Goal: Obtain resource: Download file/media

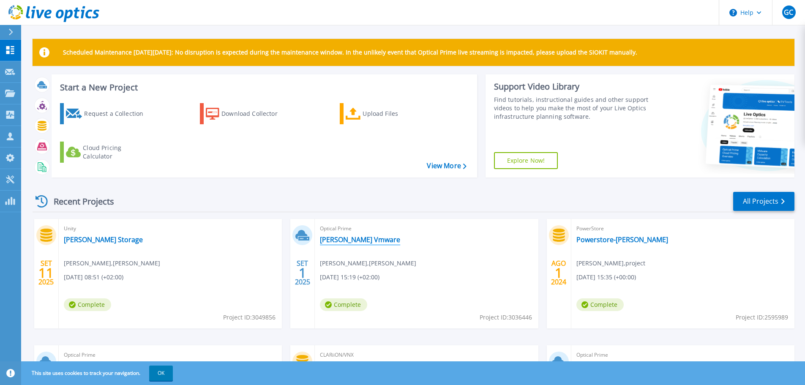
click at [349, 238] on link "[PERSON_NAME] Vmware" at bounding box center [360, 239] width 80 height 8
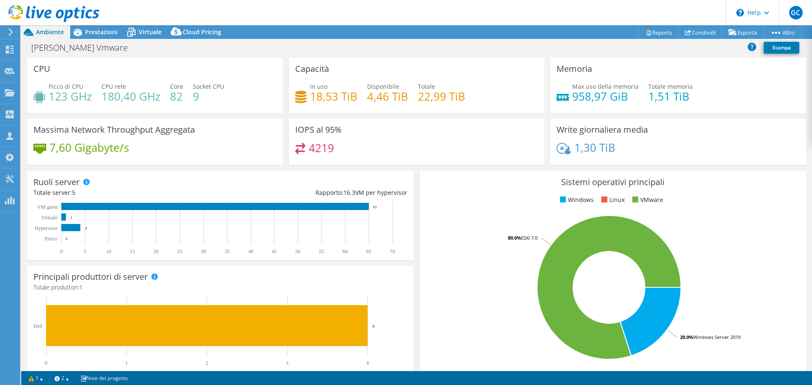
select select "USD"
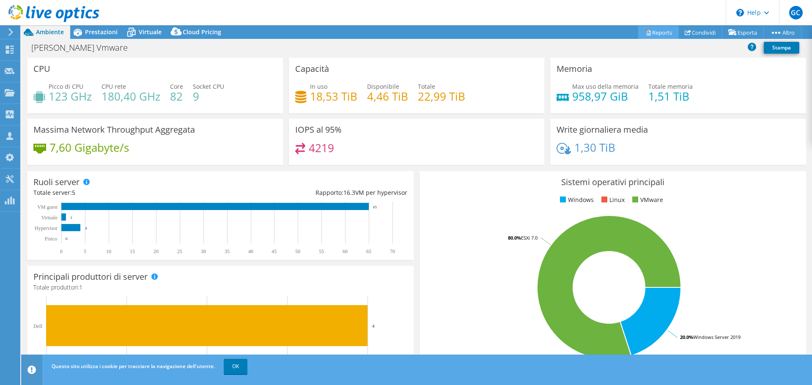
click at [656, 33] on link "Reports" at bounding box center [658, 32] width 41 height 13
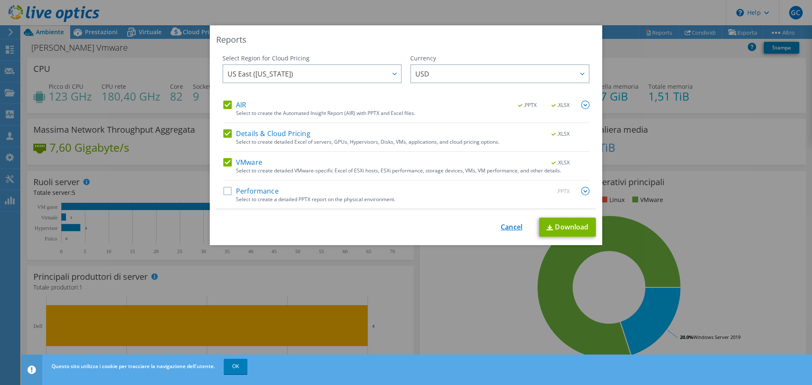
click at [512, 226] on link "Cancel" at bounding box center [511, 227] width 22 height 8
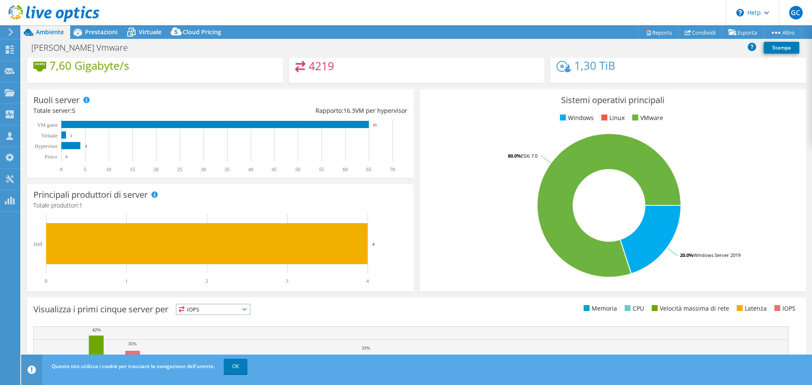
scroll to position [84, 0]
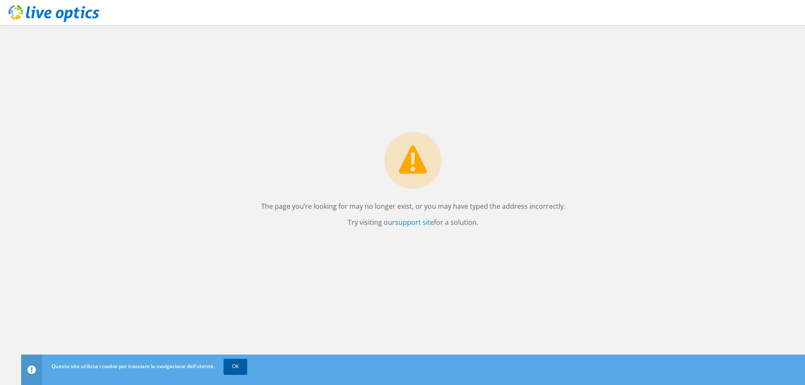
click at [227, 366] on link "OK" at bounding box center [236, 366] width 24 height 15
click at [231, 367] on div "Questo sito utilizza i cookie per tracciare la navigazione dell'utente. OK" at bounding box center [428, 367] width 759 height 24
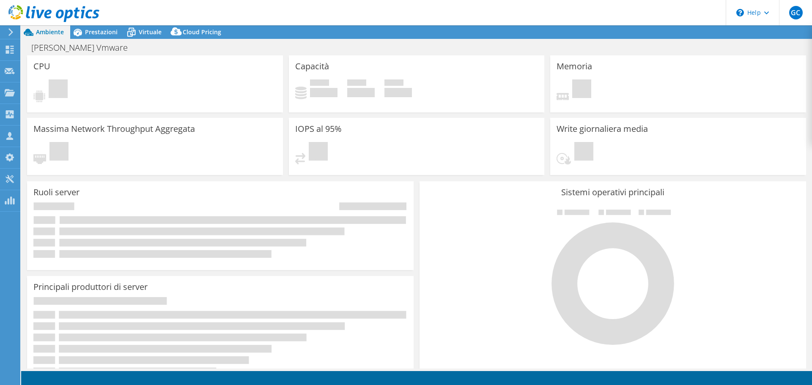
select select "USD"
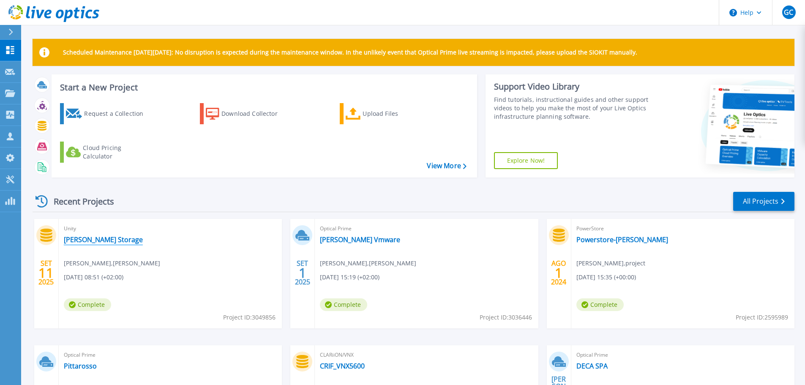
click at [91, 240] on link "Ognibene Storage" at bounding box center [103, 239] width 79 height 8
click at [348, 239] on link "[PERSON_NAME] Vmware" at bounding box center [360, 239] width 80 height 8
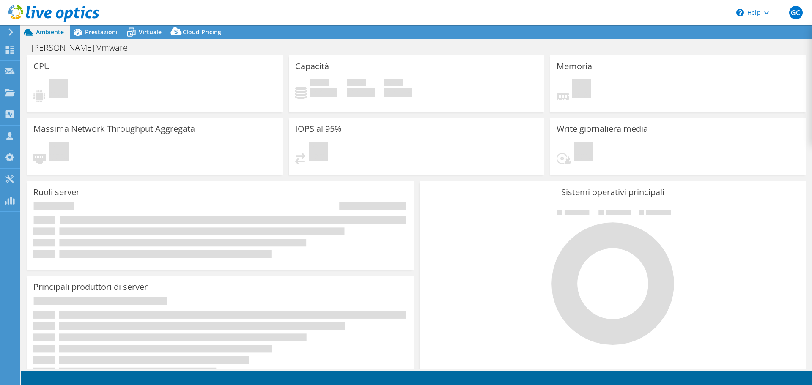
select select "USD"
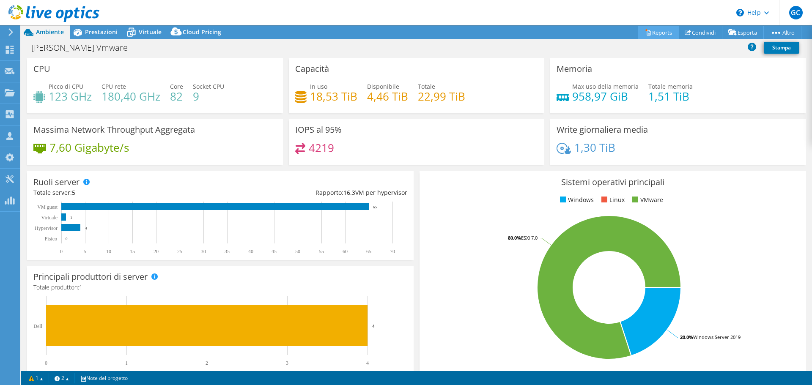
click at [654, 32] on link "Reports" at bounding box center [658, 32] width 41 height 13
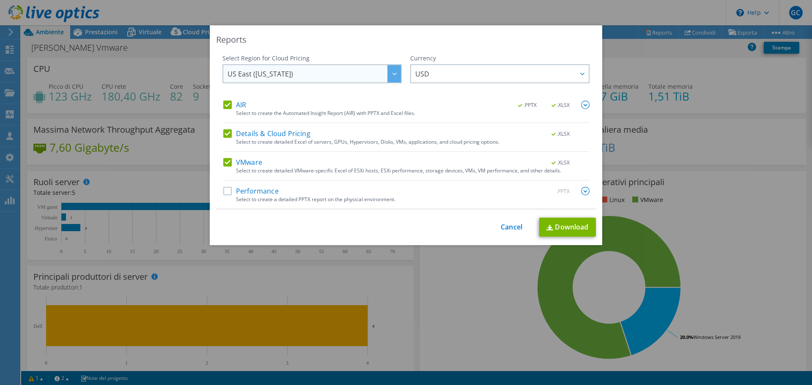
click at [321, 76] on span "US East ([US_STATE])" at bounding box center [313, 73] width 173 height 17
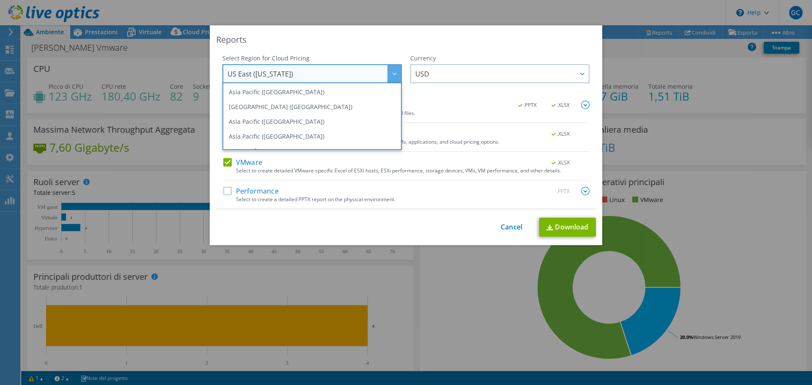
click at [351, 27] on div "Reports Select Region for Cloud Pricing Asia Pacific ([GEOGRAPHIC_DATA]) [GEOGR…" at bounding box center [406, 135] width 392 height 220
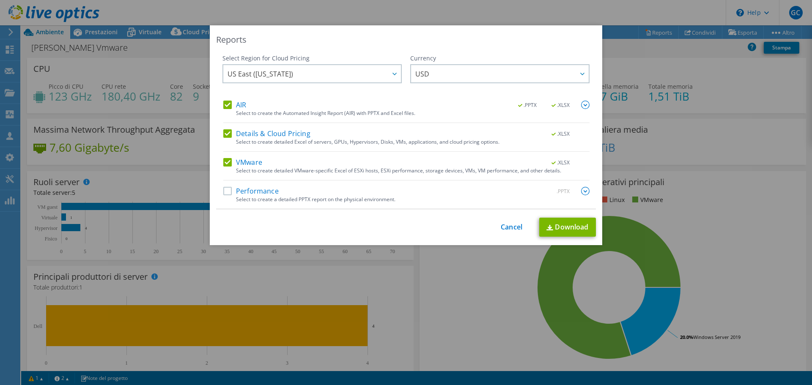
click at [228, 191] on label "Performance" at bounding box center [250, 191] width 55 height 8
click at [0, 0] on input "Performance" at bounding box center [0, 0] width 0 height 0
click at [226, 134] on label "Details & Cloud Pricing" at bounding box center [266, 133] width 87 height 8
click at [0, 0] on input "Details & Cloud Pricing" at bounding box center [0, 0] width 0 height 0
click at [224, 105] on label "AIR" at bounding box center [234, 105] width 23 height 8
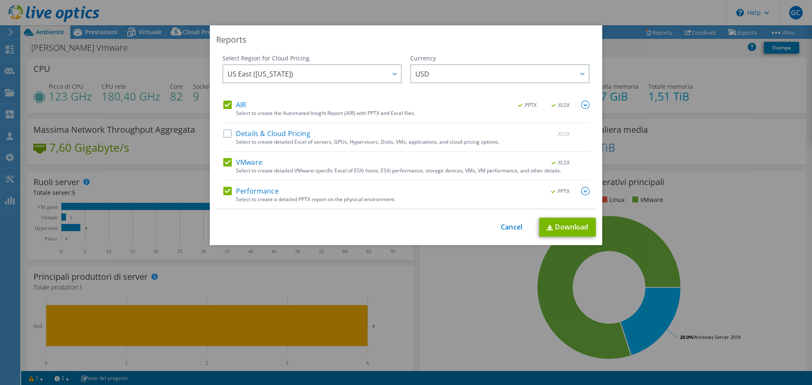
click at [0, 0] on input "AIR" at bounding box center [0, 0] width 0 height 0
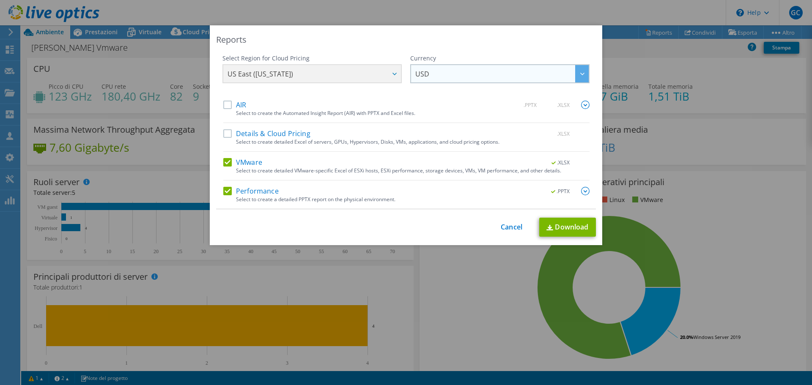
click at [434, 71] on span "USD" at bounding box center [501, 73] width 173 height 17
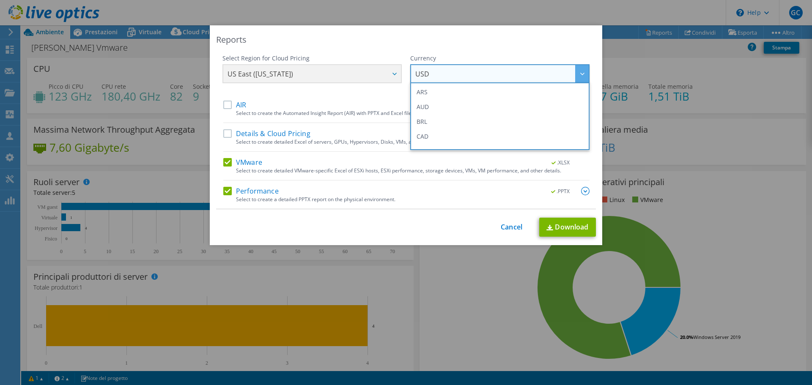
click at [319, 73] on div "US East ([US_STATE]) [GEOGRAPHIC_DATA] ([GEOGRAPHIC_DATA]) [GEOGRAPHIC_DATA] ([…" at bounding box center [311, 74] width 179 height 21
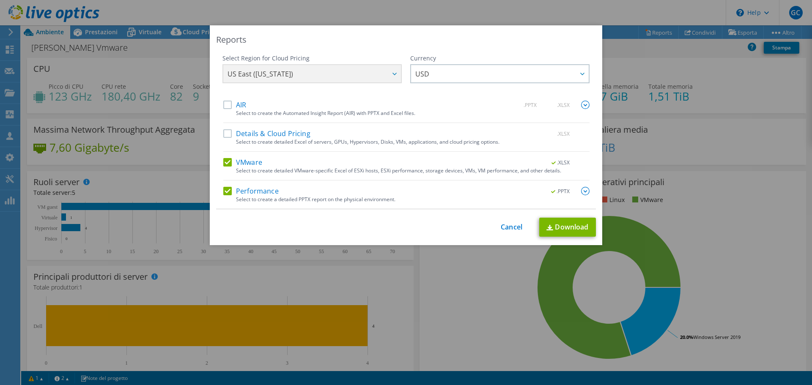
click at [326, 71] on div "US East ([US_STATE]) [GEOGRAPHIC_DATA] ([GEOGRAPHIC_DATA]) [GEOGRAPHIC_DATA] ([…" at bounding box center [311, 74] width 179 height 21
click at [374, 71] on div "US East ([US_STATE]) [GEOGRAPHIC_DATA] ([GEOGRAPHIC_DATA]) [GEOGRAPHIC_DATA] ([…" at bounding box center [311, 74] width 179 height 21
click at [391, 73] on div "US East ([US_STATE]) [GEOGRAPHIC_DATA] ([GEOGRAPHIC_DATA]) [GEOGRAPHIC_DATA] ([…" at bounding box center [311, 74] width 179 height 21
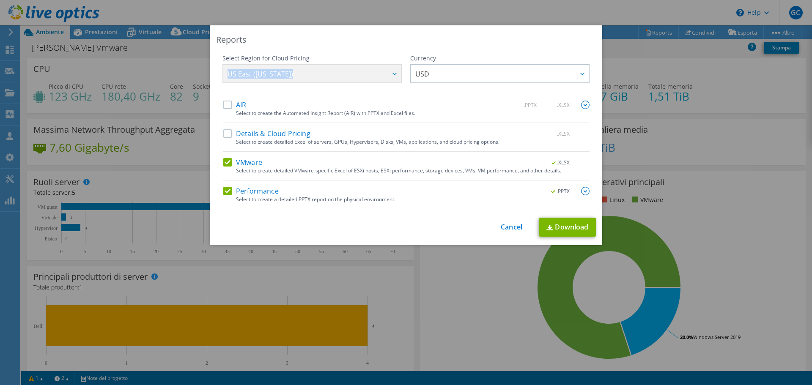
click at [391, 73] on div "US East ([US_STATE]) [GEOGRAPHIC_DATA] ([GEOGRAPHIC_DATA]) [GEOGRAPHIC_DATA] ([…" at bounding box center [311, 74] width 179 height 21
click at [340, 50] on div "Reports Select Region for Cloud Pricing Asia Pacific ([GEOGRAPHIC_DATA]) [GEOGR…" at bounding box center [406, 135] width 392 height 220
click at [361, 73] on div "US East ([US_STATE]) [GEOGRAPHIC_DATA] ([GEOGRAPHIC_DATA]) [GEOGRAPHIC_DATA] ([…" at bounding box center [311, 74] width 179 height 21
click at [566, 223] on link "Download" at bounding box center [567, 227] width 57 height 19
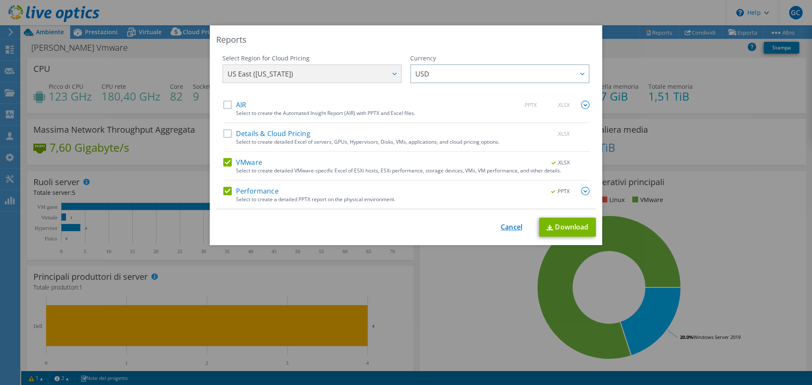
click at [509, 224] on link "Cancel" at bounding box center [511, 227] width 22 height 8
